Goal: Task Accomplishment & Management: Complete application form

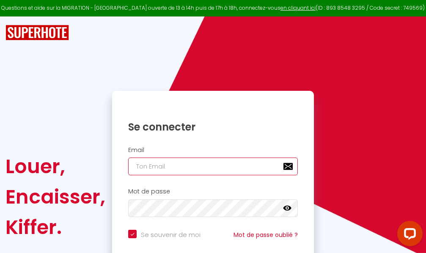
click at [223, 169] on input "email" at bounding box center [212, 167] width 169 height 18
type input "m"
checkbox input "true"
type input "ma"
checkbox input "true"
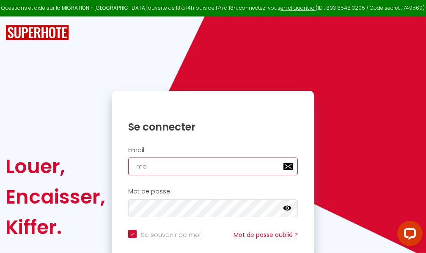
type input "mar"
checkbox input "true"
type input "marc"
checkbox input "true"
type input "marcd"
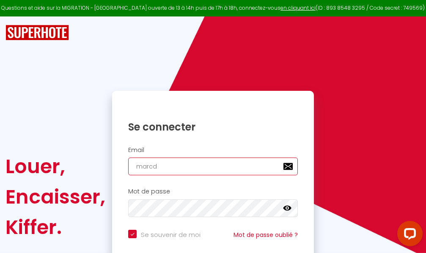
checkbox input "true"
type input "marcdp"
checkbox input "true"
type input "marcdpo"
checkbox input "true"
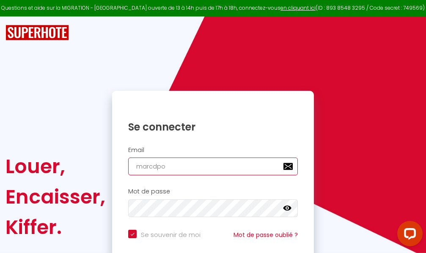
type input "marcdpoz"
checkbox input "true"
type input "marcdpoz."
checkbox input "true"
type input "marcdpoz.l"
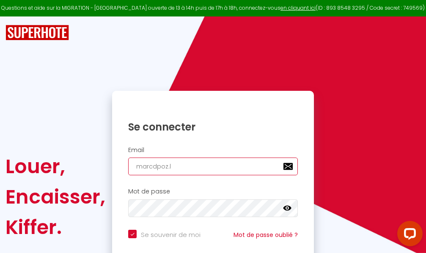
checkbox input "true"
type input "marcdpoz.lo"
checkbox input "true"
type input "marcdpoz.loc"
checkbox input "true"
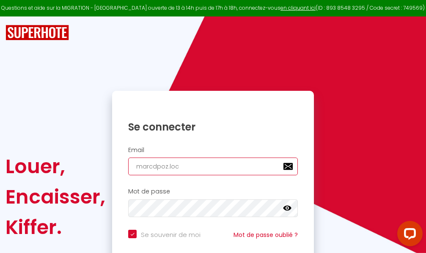
type input "marcdpoz.loca"
checkbox input "true"
type input "marcdpoz.locat"
checkbox input "true"
type input "marcdpoz.locati"
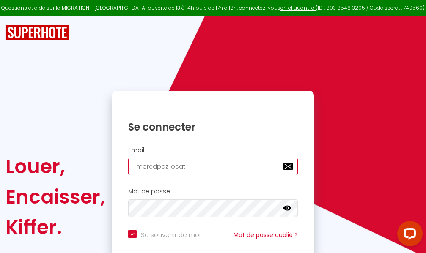
checkbox input "true"
type input "marcdpoz.locatio"
checkbox input "true"
type input "marcdpoz.location"
checkbox input "true"
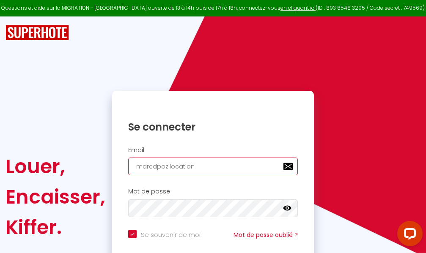
type input "marcdpoz.location@"
checkbox input "true"
type input "marcdpoz.location@g"
checkbox input "true"
type input "marcdpoz.location@gm"
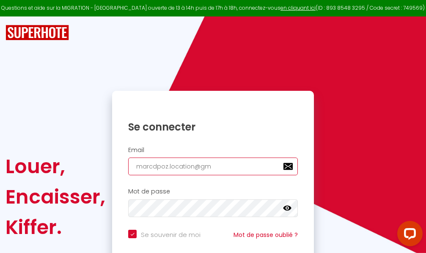
checkbox input "true"
type input "marcdpoz.location@gma"
checkbox input "true"
type input "marcdpoz.location@gmai"
checkbox input "true"
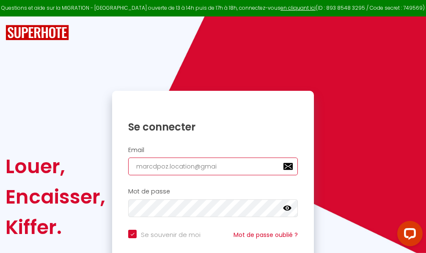
type input "[EMAIL_ADDRESS]"
checkbox input "true"
type input "[EMAIL_ADDRESS]."
checkbox input "true"
type input "marcdpoz.location@gmail.c"
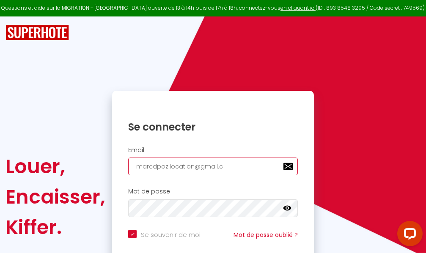
checkbox input "true"
type input "[EMAIL_ADDRESS][DOMAIN_NAME]"
checkbox input "true"
type input "[EMAIL_ADDRESS][DOMAIN_NAME]"
checkbox input "true"
